Goal: Information Seeking & Learning: Learn about a topic

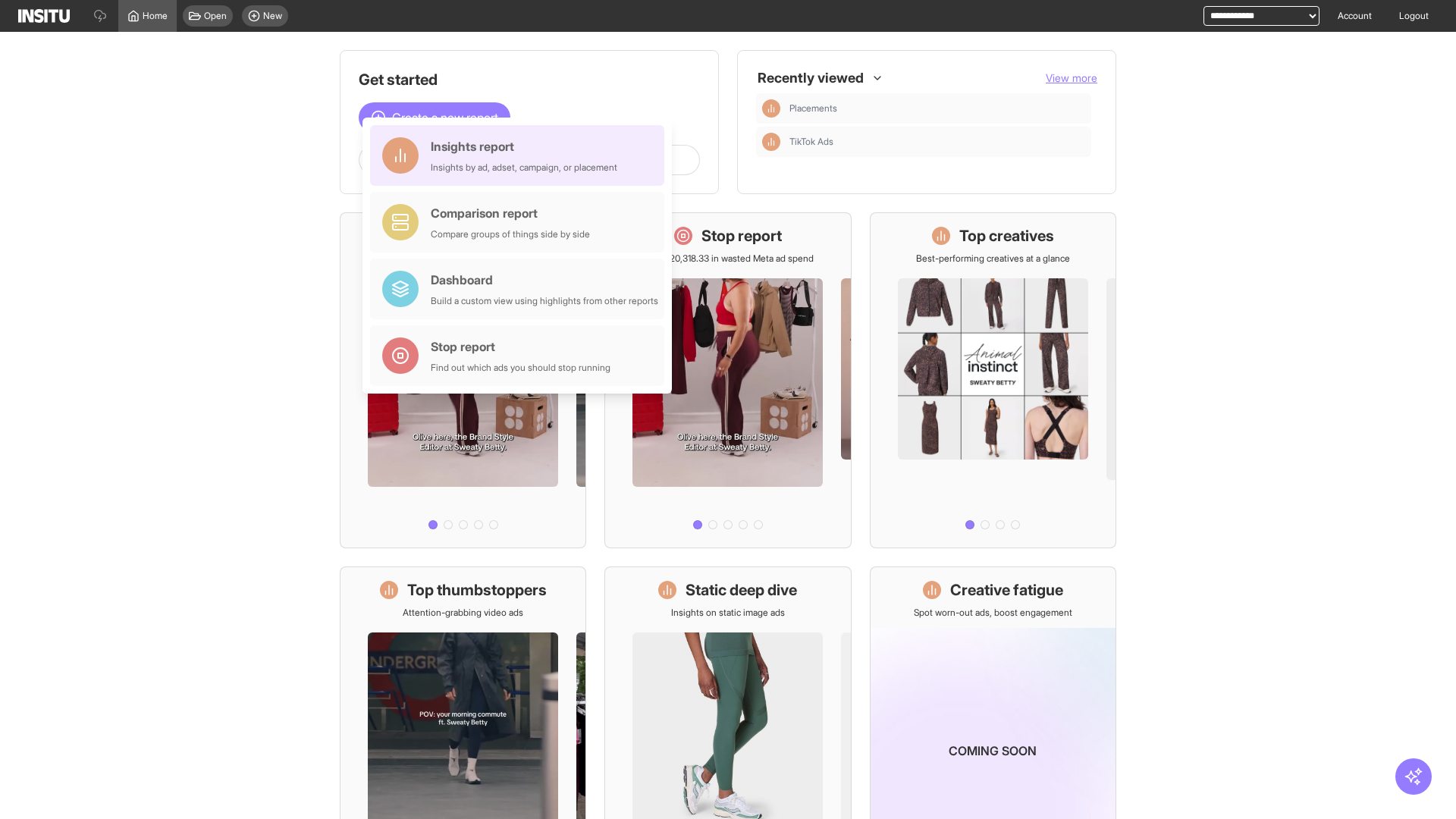
click at [521, 156] on div "Insights report Insights by ad, adset, campaign, or placement" at bounding box center [524, 156] width 187 height 37
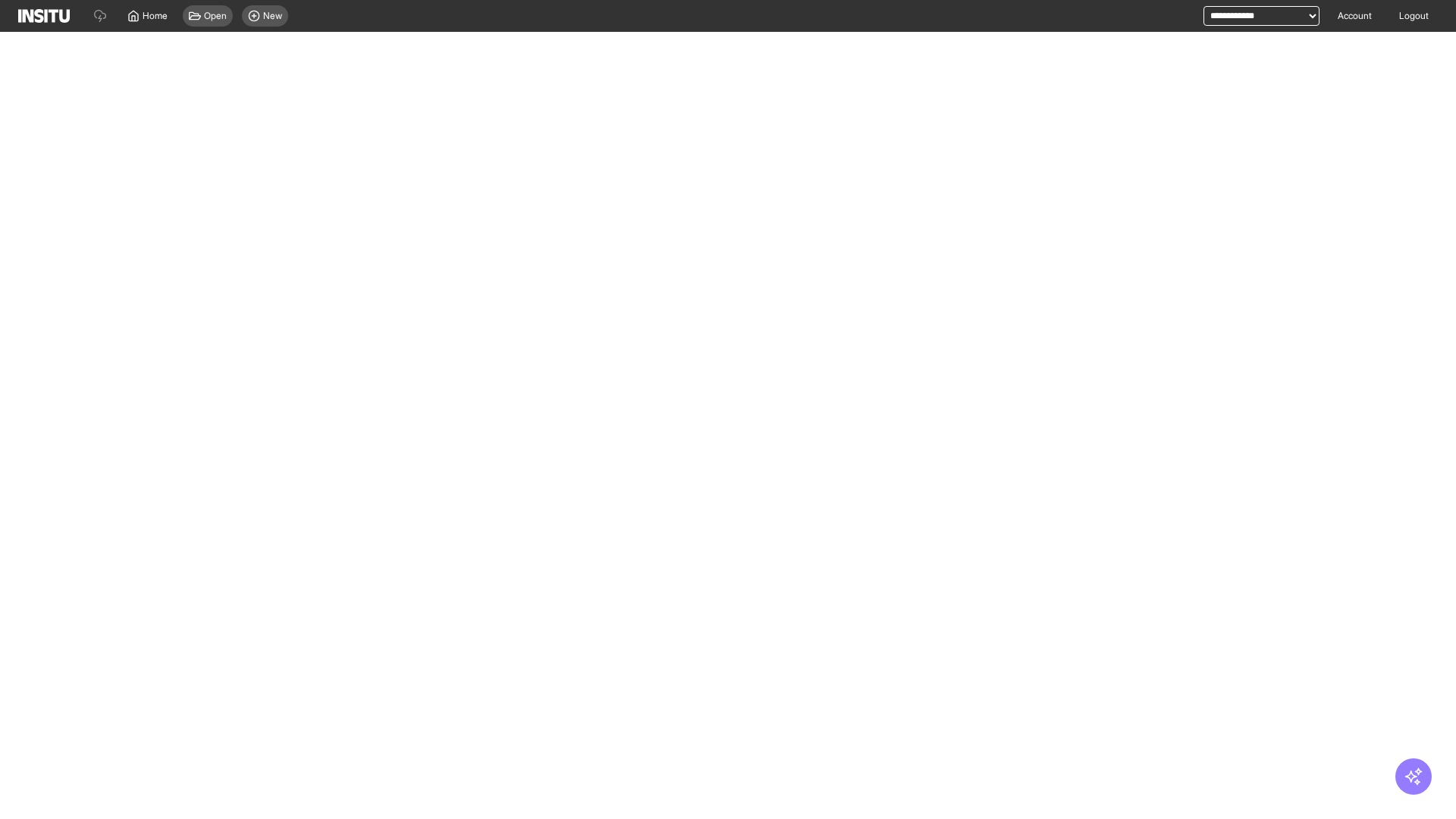
select select "**"
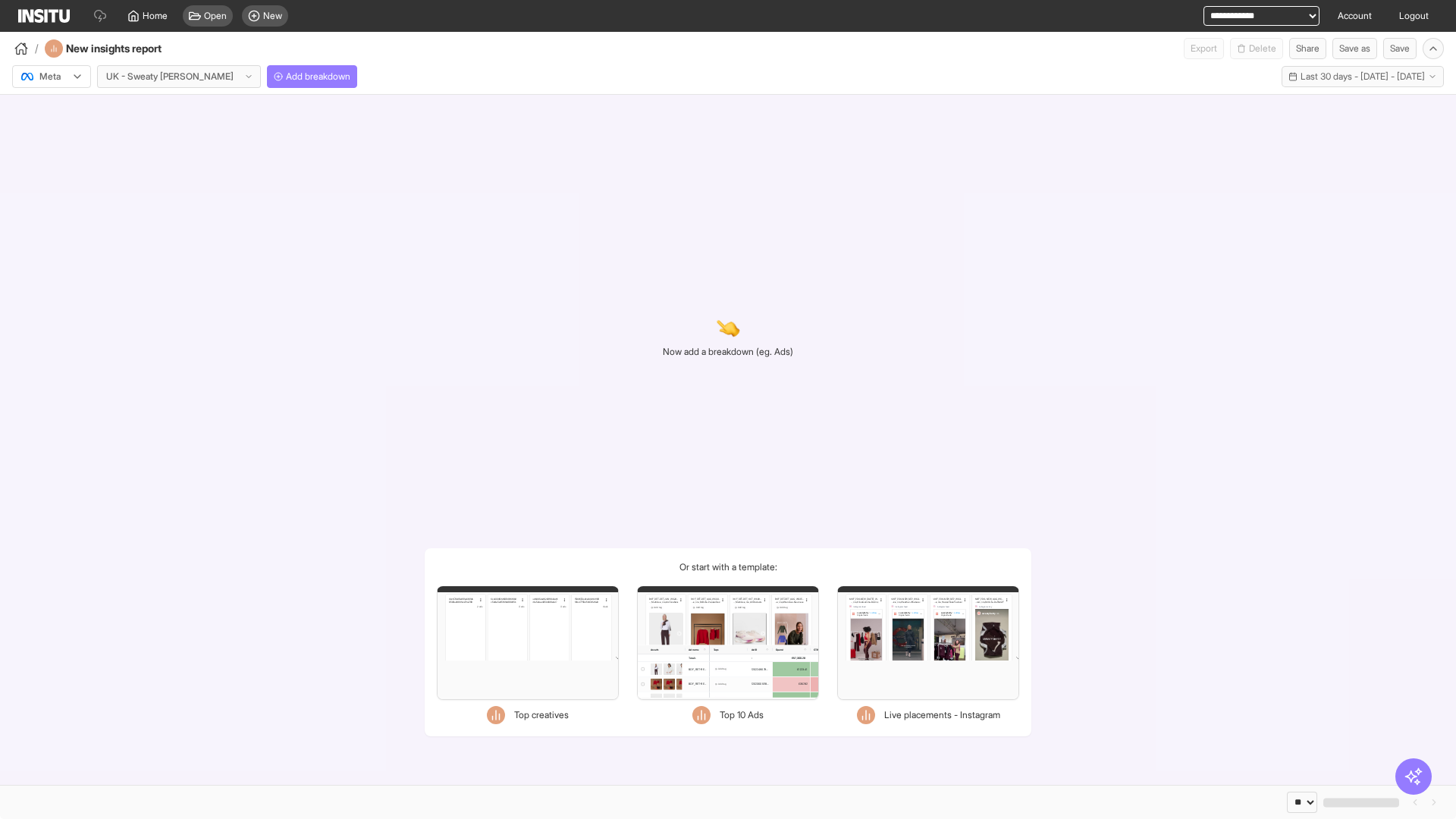
click at [52, 77] on div at bounding box center [41, 77] width 42 height 15
click at [51, 109] on span "Meta" at bounding box center [50, 108] width 21 height 14
click at [285, 77] on span "Add breakdown" at bounding box center [317, 76] width 65 height 12
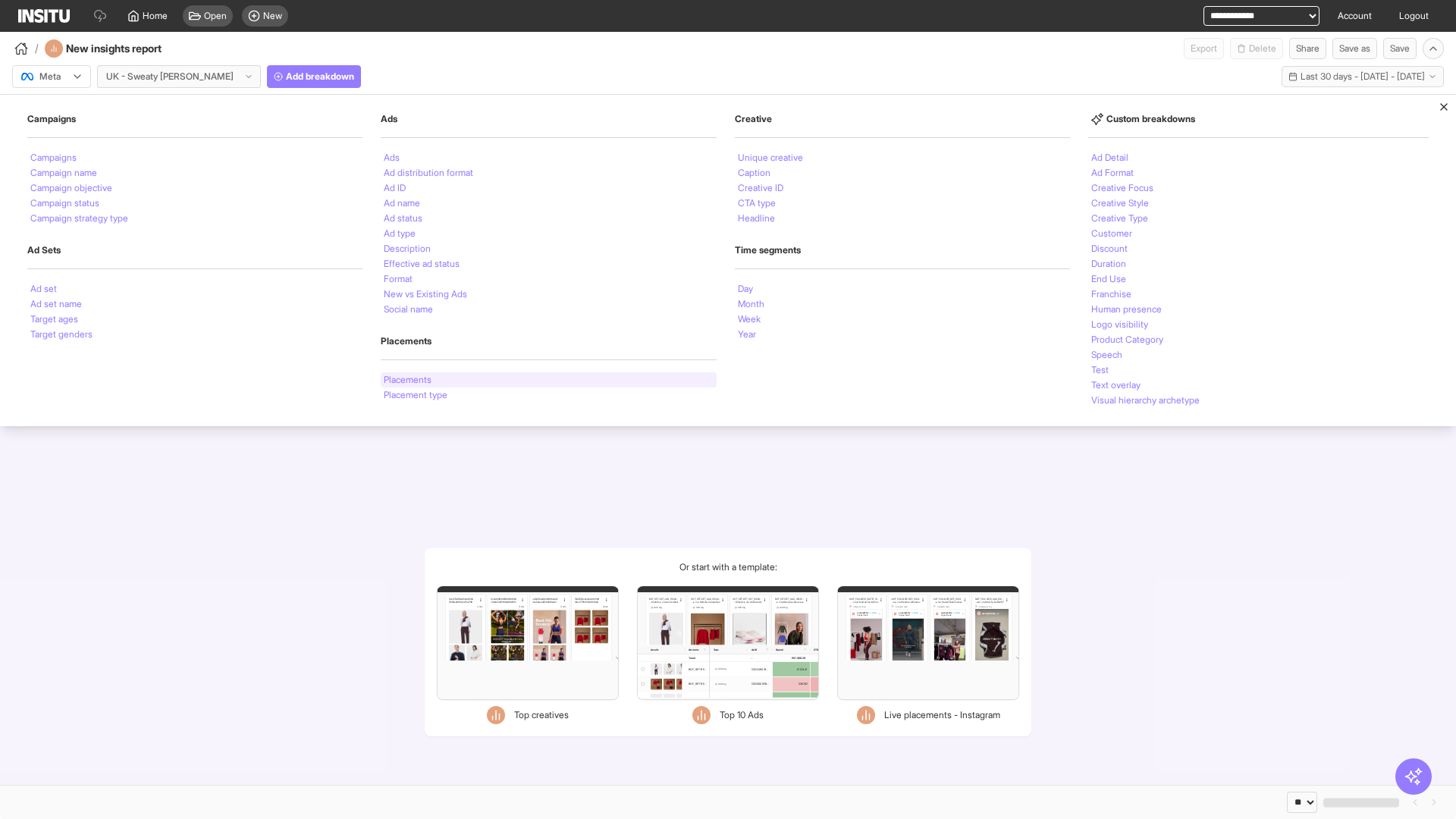
click at [407, 380] on li "Placements" at bounding box center [407, 380] width 48 height 9
